Goal: Information Seeking & Learning: Learn about a topic

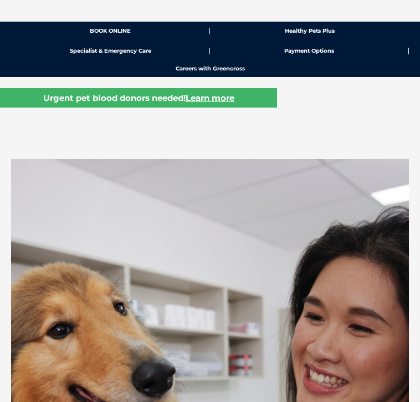
scroll to position [424, 0]
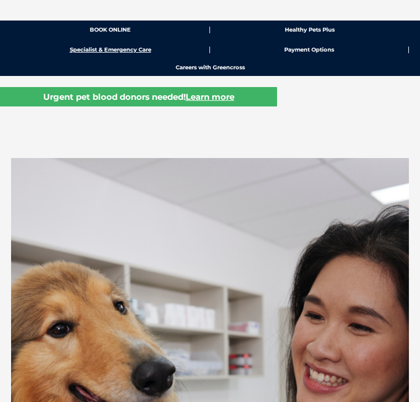
click at [142, 50] on link "Specialist & Emergency Care" at bounding box center [110, 50] width 199 height 7
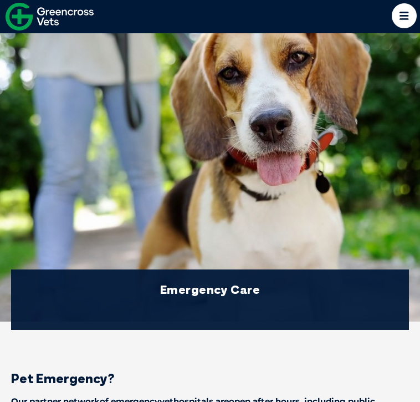
click at [402, 13] on icon at bounding box center [404, 15] width 25 height 25
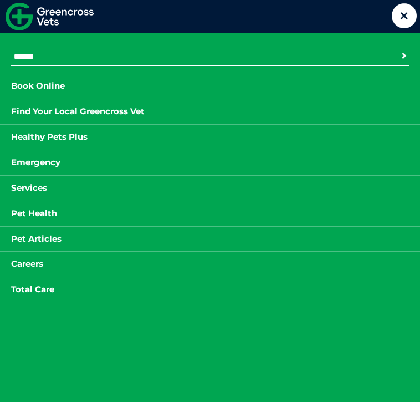
click at [43, 259] on link "Careers" at bounding box center [27, 264] width 54 height 14
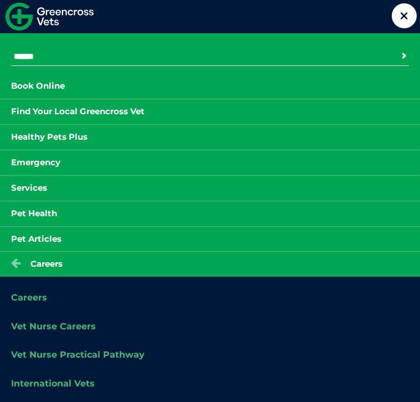
scroll to position [31, 0]
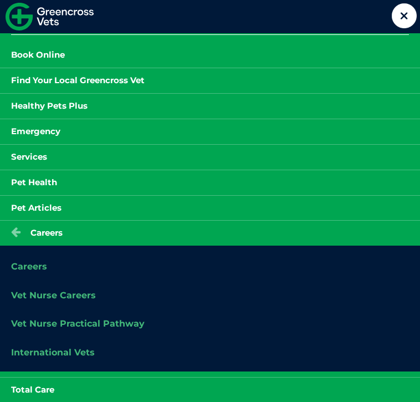
click at [34, 262] on link "Careers" at bounding box center [29, 266] width 36 height 11
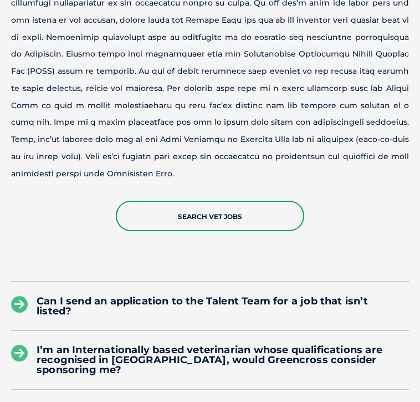
scroll to position [2993, 0]
